Goal: Information Seeking & Learning: Learn about a topic

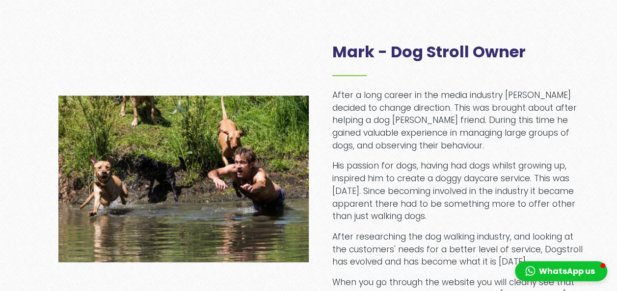
scroll to position [467, 0]
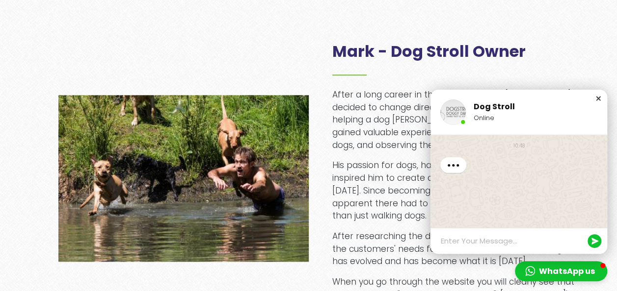
click at [598, 98] on div "Close chat window" at bounding box center [598, 99] width 10 height 10
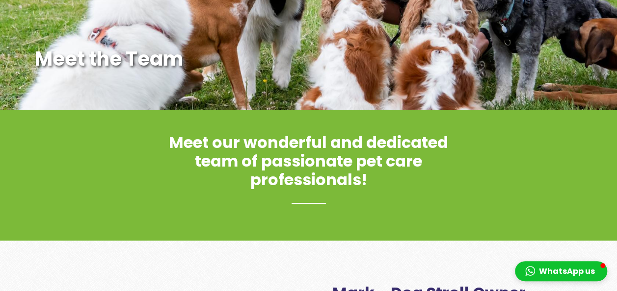
scroll to position [0, 0]
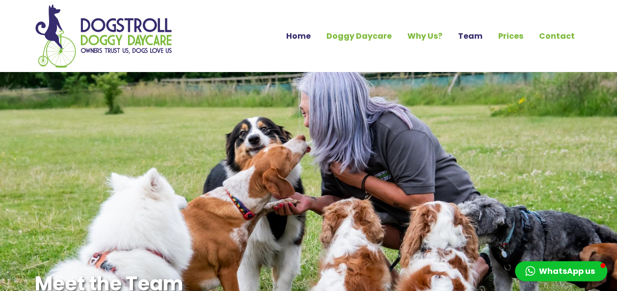
click at [303, 30] on link "Home" at bounding box center [298, 36] width 40 height 17
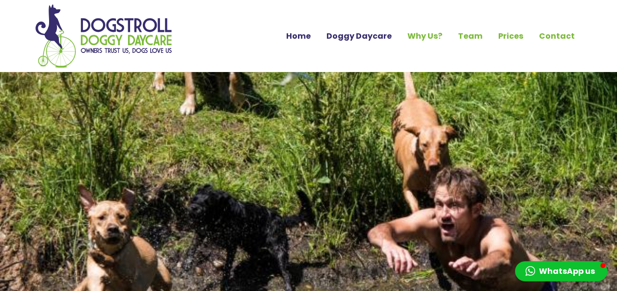
click at [353, 39] on link "Doggy Daycare" at bounding box center [358, 36] width 81 height 17
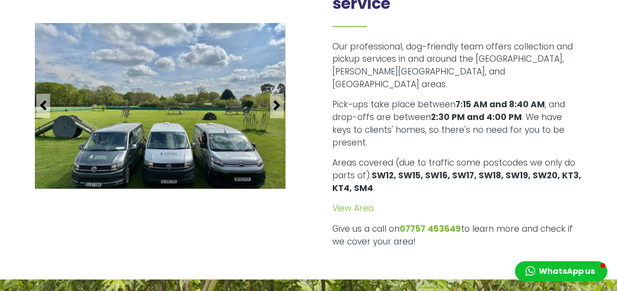
scroll to position [2195, 0]
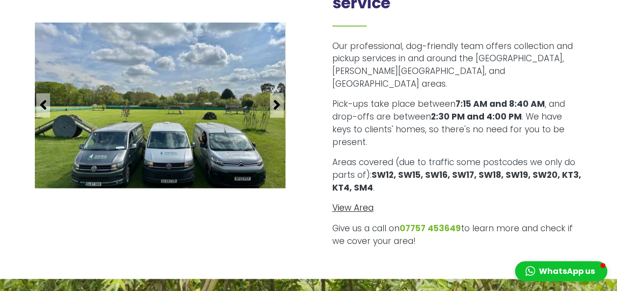
click at [340, 202] on link "View Area" at bounding box center [352, 208] width 41 height 12
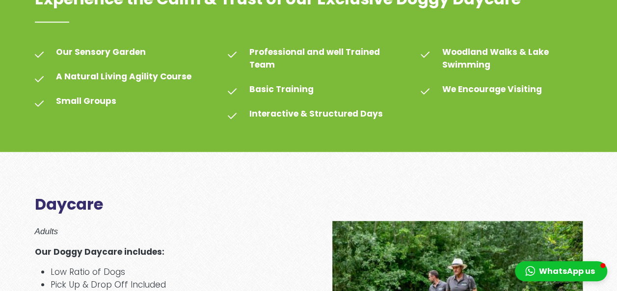
scroll to position [0, 0]
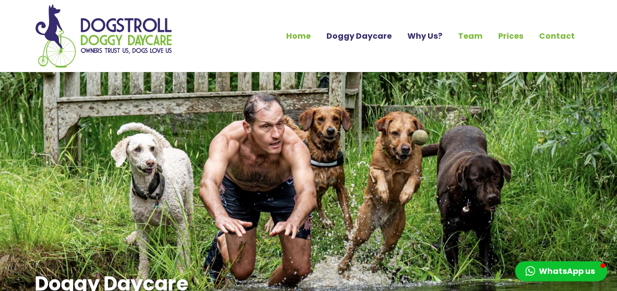
click at [428, 38] on link "Why Us?" at bounding box center [424, 36] width 51 height 17
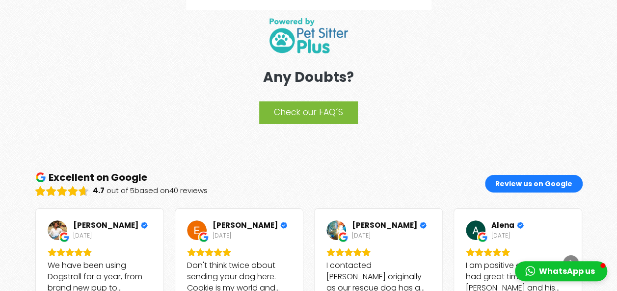
scroll to position [1697, 0]
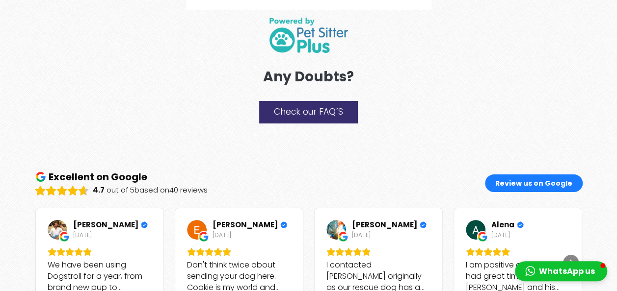
click at [306, 109] on link "Check our FAQ´S" at bounding box center [308, 112] width 99 height 23
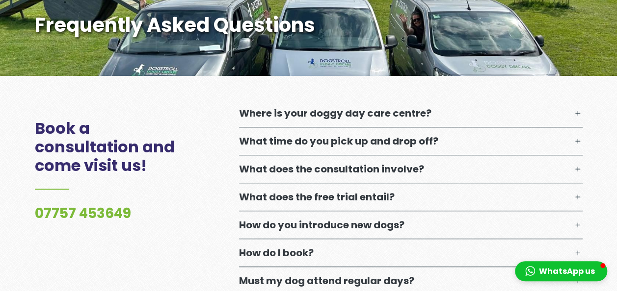
scroll to position [260, 0]
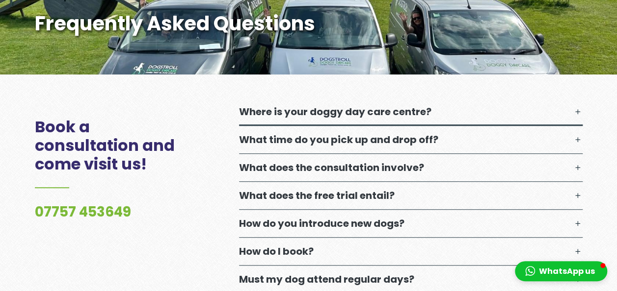
click at [319, 107] on p "Where is your doggy day care centre?" at bounding box center [335, 112] width 192 height 12
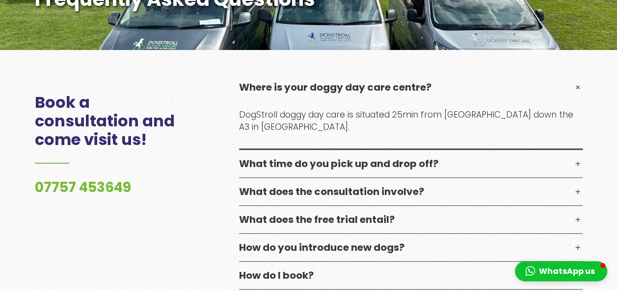
scroll to position [285, 0]
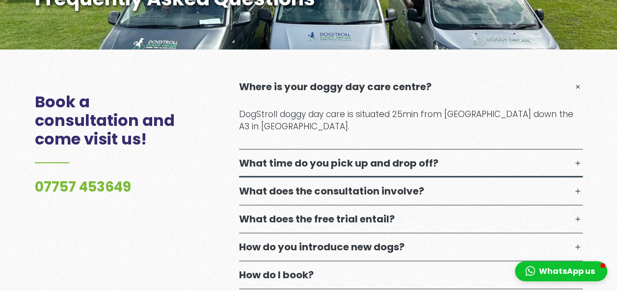
click at [313, 167] on p "What time do you pick up and drop off?" at bounding box center [338, 163] width 199 height 12
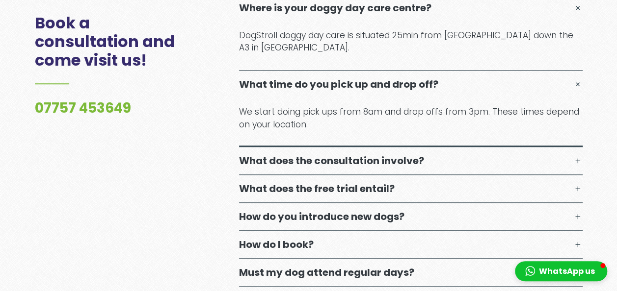
scroll to position [368, 0]
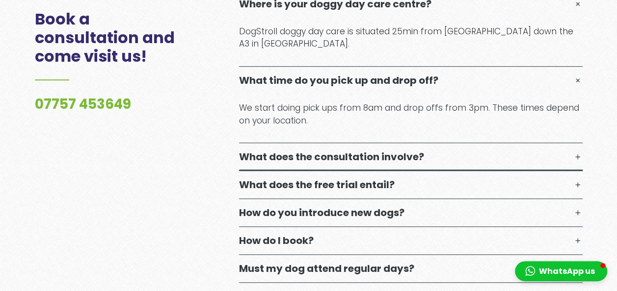
click at [319, 161] on p "What does the consultation involve?" at bounding box center [331, 157] width 185 height 12
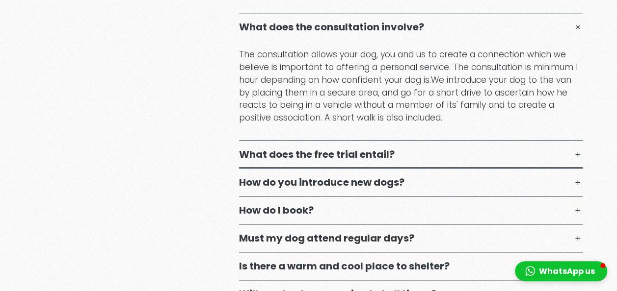
scroll to position [499, 0]
click at [330, 151] on p "What does the free trial entail?" at bounding box center [316, 154] width 155 height 12
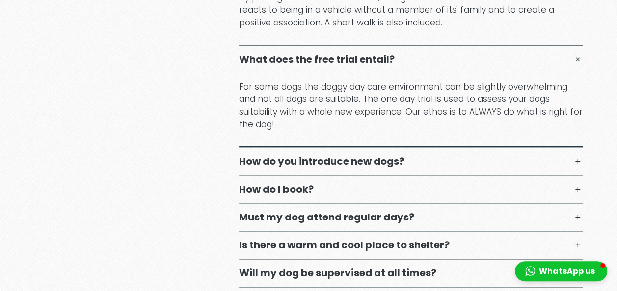
scroll to position [613, 0]
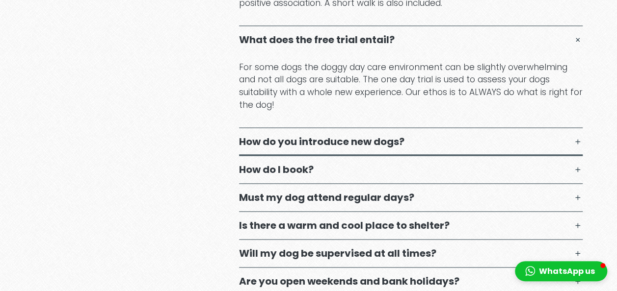
click at [345, 139] on p "How do you introduce new dogs?" at bounding box center [321, 142] width 165 height 12
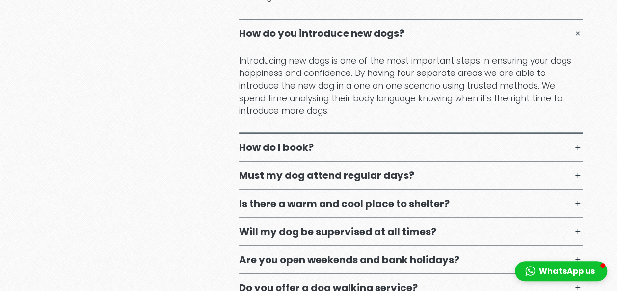
scroll to position [723, 0]
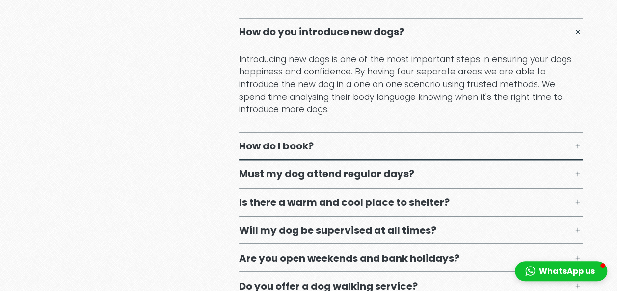
click at [332, 143] on button "How do I book?" at bounding box center [410, 145] width 343 height 27
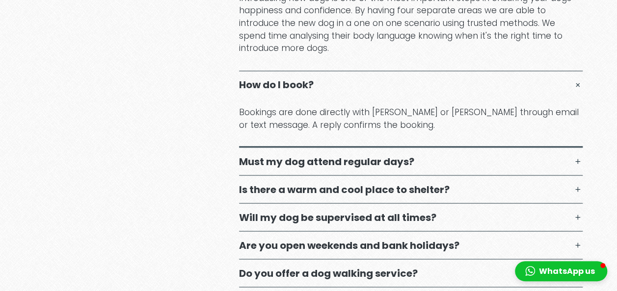
scroll to position [785, 0]
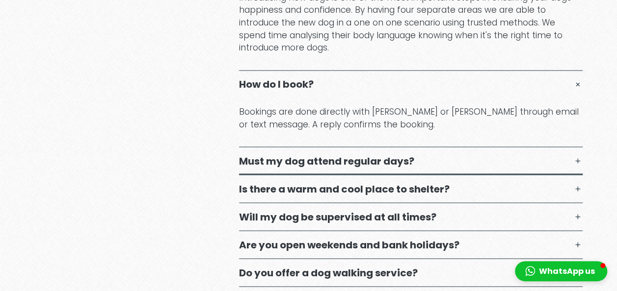
click at [321, 155] on p "Must my dog attend regular days?" at bounding box center [326, 161] width 175 height 12
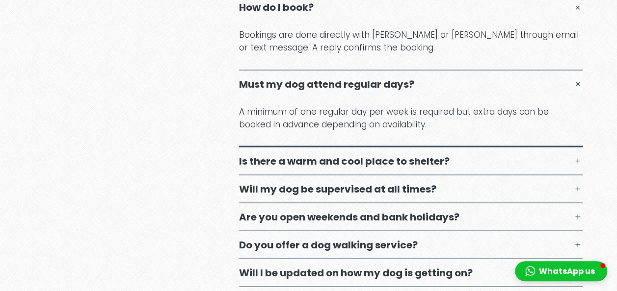
scroll to position [862, 0]
click at [321, 154] on p "Is there a warm and cool place to shelter?" at bounding box center [344, 160] width 210 height 12
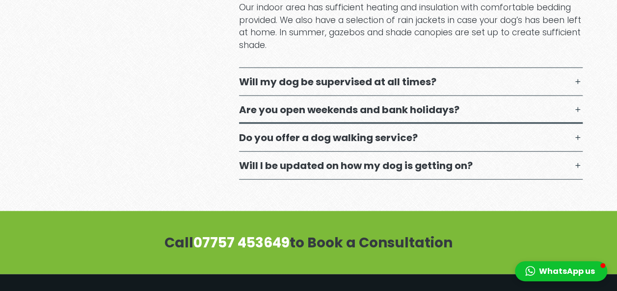
scroll to position [1043, 0]
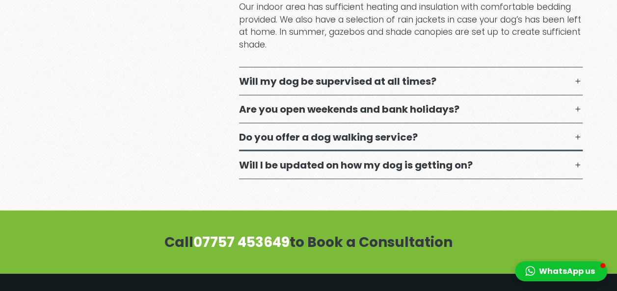
click at [304, 142] on button "Do you offer a dog walking service?" at bounding box center [410, 137] width 343 height 27
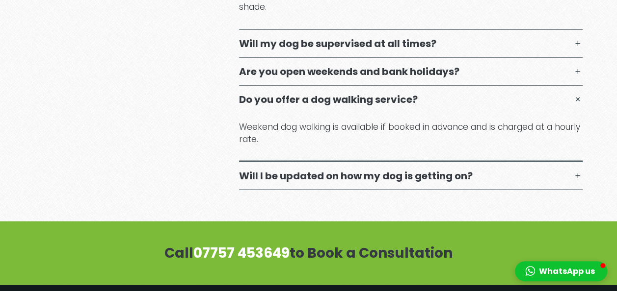
scroll to position [1108, 0]
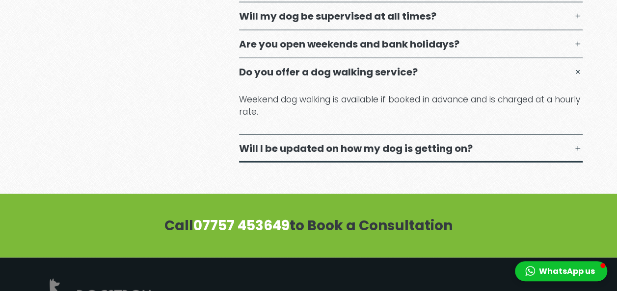
click at [309, 143] on p "Will I be updated on how my dog is getting on?" at bounding box center [355, 149] width 233 height 12
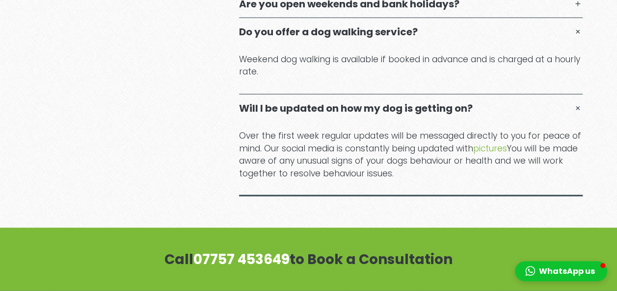
scroll to position [1149, 0]
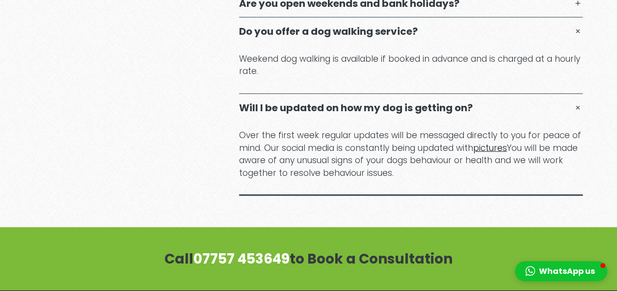
click at [484, 149] on link "pictures" at bounding box center [490, 148] width 34 height 12
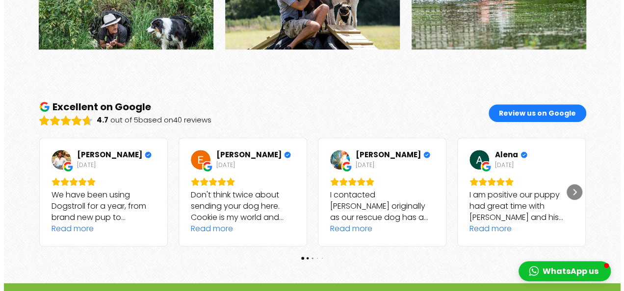
scroll to position [1840, 0]
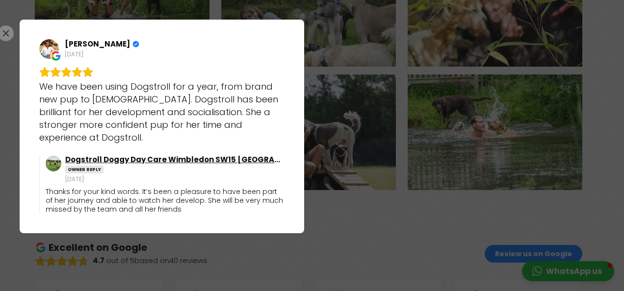
click at [83, 156] on span "Dogstroll Doggy Day Care Wimbledon SW15 [GEOGRAPHIC_DATA]" at bounding box center [174, 160] width 218 height 8
